Goal: Check status

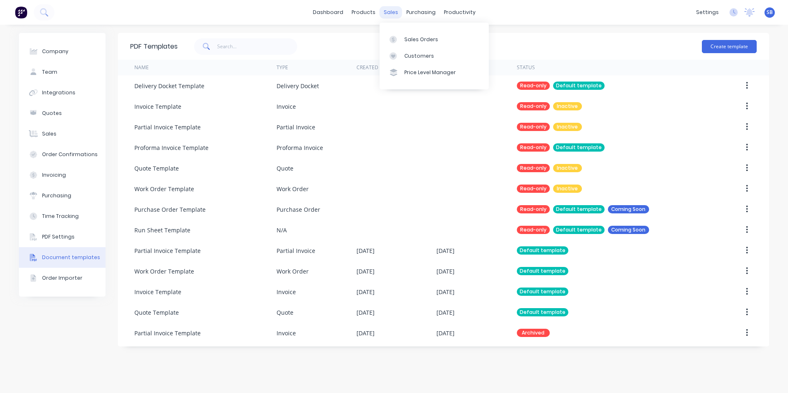
click at [389, 12] on div "sales" at bounding box center [391, 12] width 23 height 12
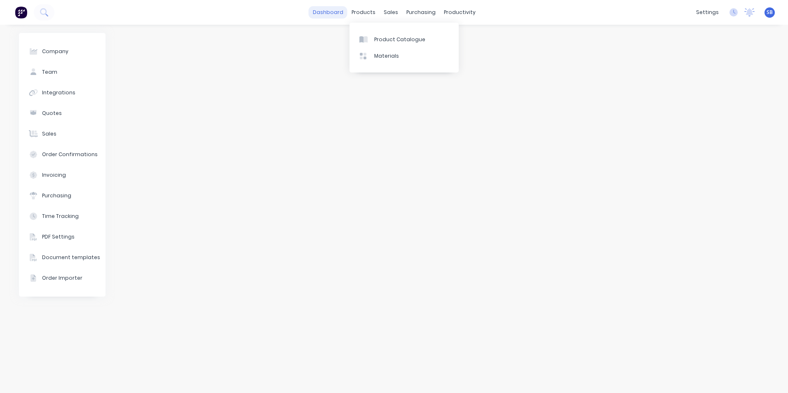
click at [331, 18] on link "dashboard" at bounding box center [328, 12] width 39 height 12
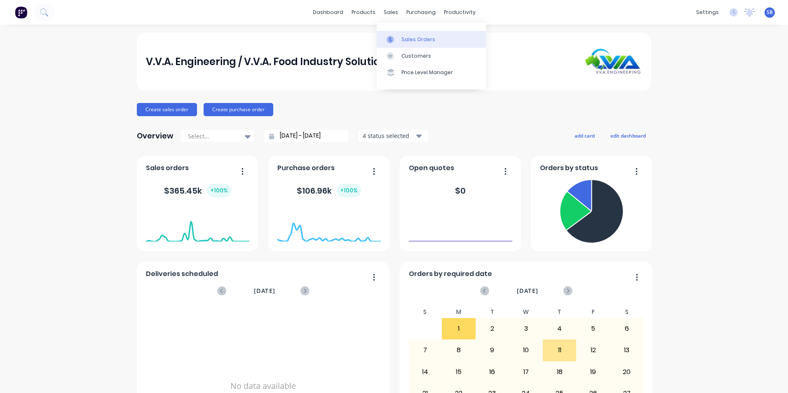
click at [417, 35] on link "Sales Orders" at bounding box center [431, 39] width 109 height 16
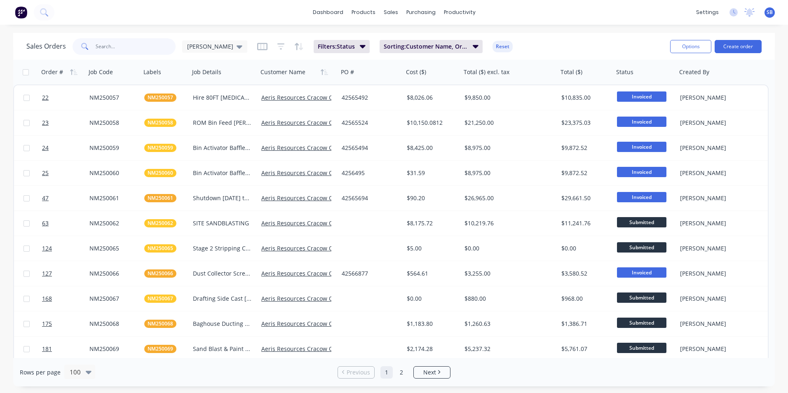
click at [143, 43] on input "text" at bounding box center [136, 46] width 80 height 16
type input "cms250026"
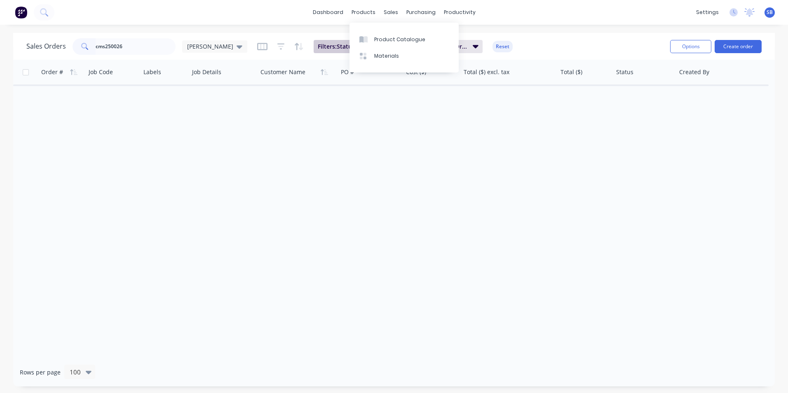
click at [318, 45] on span "Filters: Status" at bounding box center [336, 46] width 37 height 8
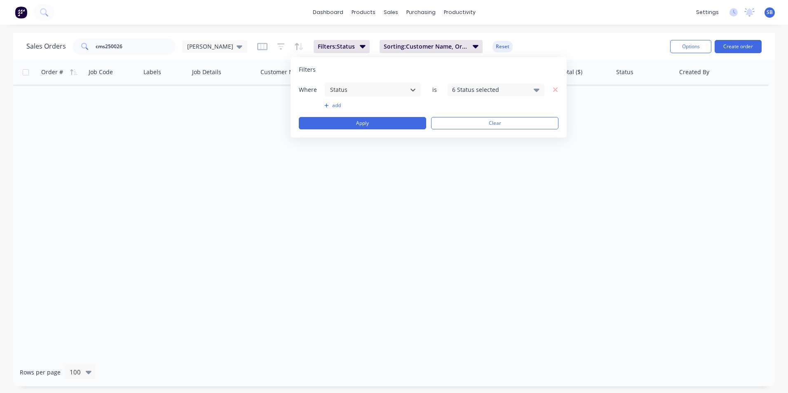
click at [481, 92] on div "6 Status selected" at bounding box center [489, 89] width 75 height 9
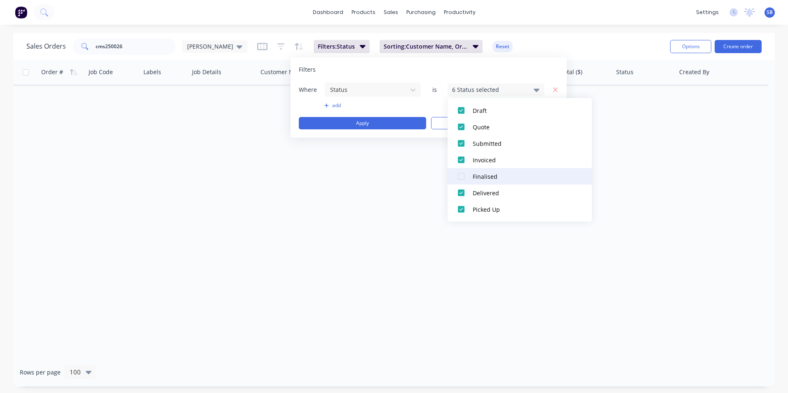
click at [460, 176] on div at bounding box center [461, 176] width 16 height 16
click at [322, 221] on div "Order # Job Code Labels Job Details Customer Name PO # Cost ($) Total ($) excl.…" at bounding box center [394, 209] width 762 height 298
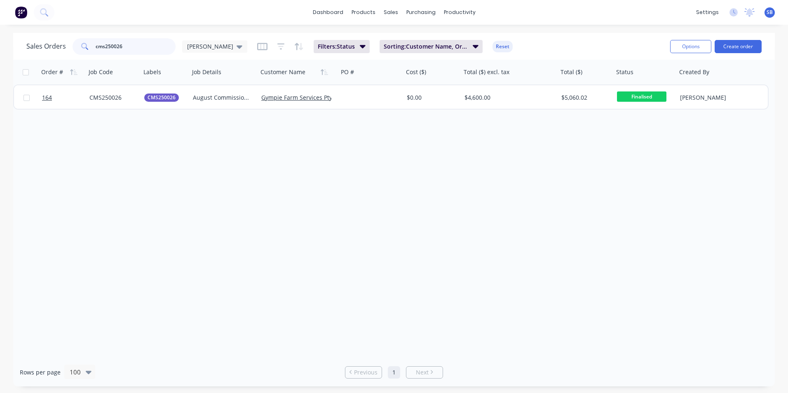
drag, startPoint x: 131, startPoint y: 47, endPoint x: 81, endPoint y: 45, distance: 49.5
click at [81, 45] on div "cms250026" at bounding box center [124, 46] width 103 height 16
click at [55, 169] on div "Order # Job Code Labels Job Details Customer Name PO # Cost ($) Total ($) excl.…" at bounding box center [394, 209] width 762 height 298
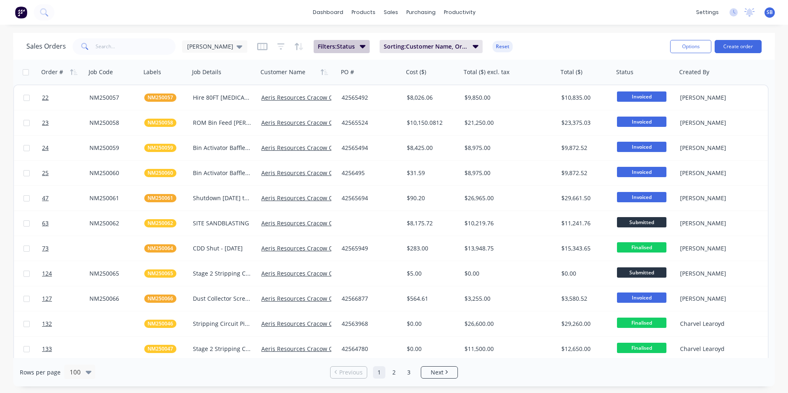
click at [326, 48] on span "Filters: Status" at bounding box center [336, 46] width 37 height 8
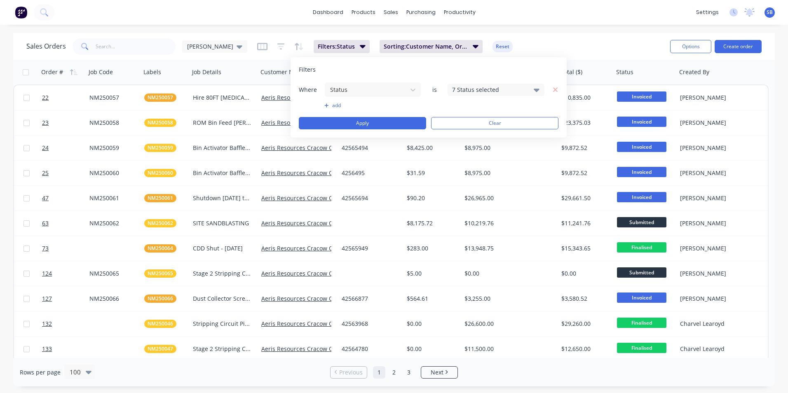
click at [464, 91] on div "7 Status selected" at bounding box center [489, 89] width 75 height 9
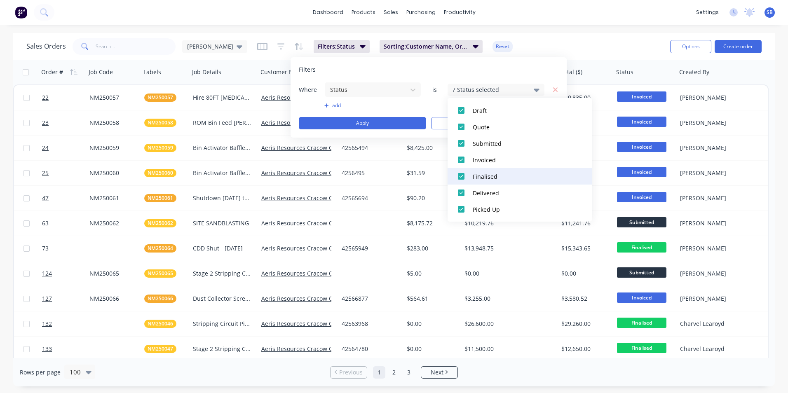
click at [460, 179] on div at bounding box center [461, 176] width 16 height 16
click at [151, 48] on input "text" at bounding box center [136, 46] width 80 height 16
